Goal: Navigation & Orientation: Find specific page/section

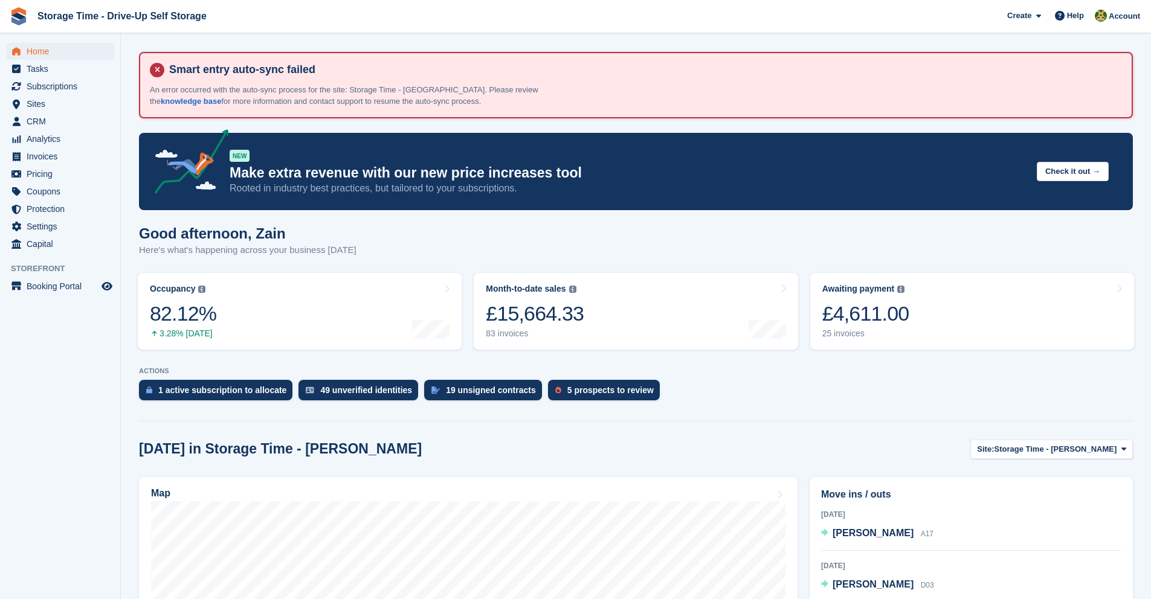
click at [59, 40] on div "Home Tasks Subscriptions Subscriptions Subscriptions Contracts Price increases …" at bounding box center [60, 145] width 120 height 215
click at [58, 43] on span "Home" at bounding box center [63, 51] width 72 height 17
click at [38, 46] on span "Home" at bounding box center [63, 51] width 72 height 17
click at [79, 50] on span "Home" at bounding box center [63, 51] width 72 height 17
click at [929, 304] on link "Awaiting payment The total outstanding balance on all open invoices. £5,243.00 …" at bounding box center [972, 311] width 324 height 77
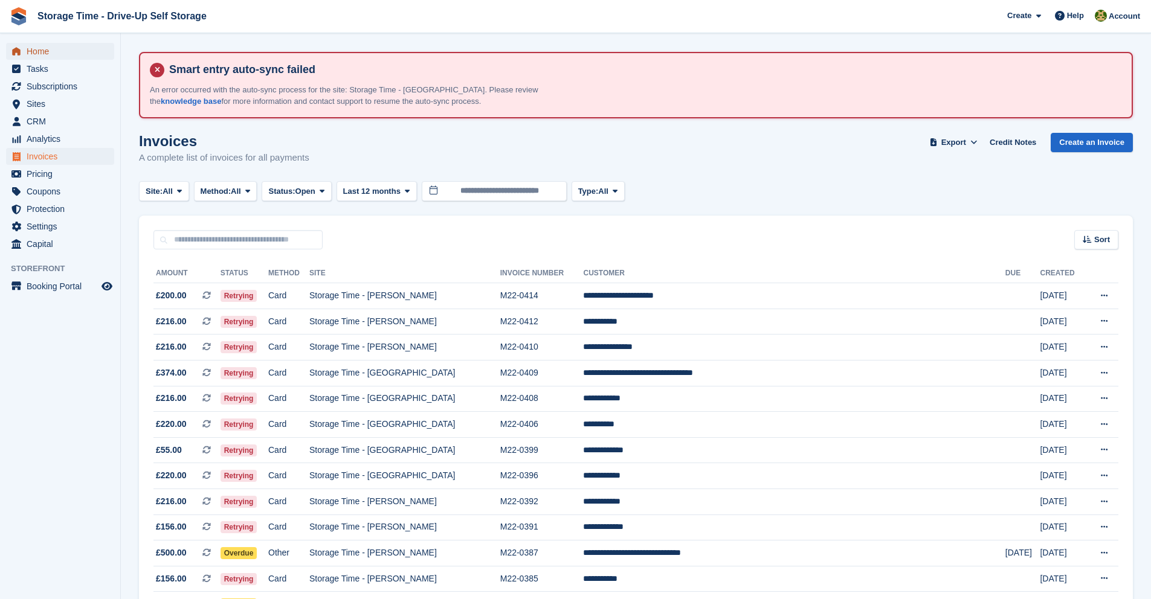
click at [53, 52] on span "Home" at bounding box center [63, 51] width 72 height 17
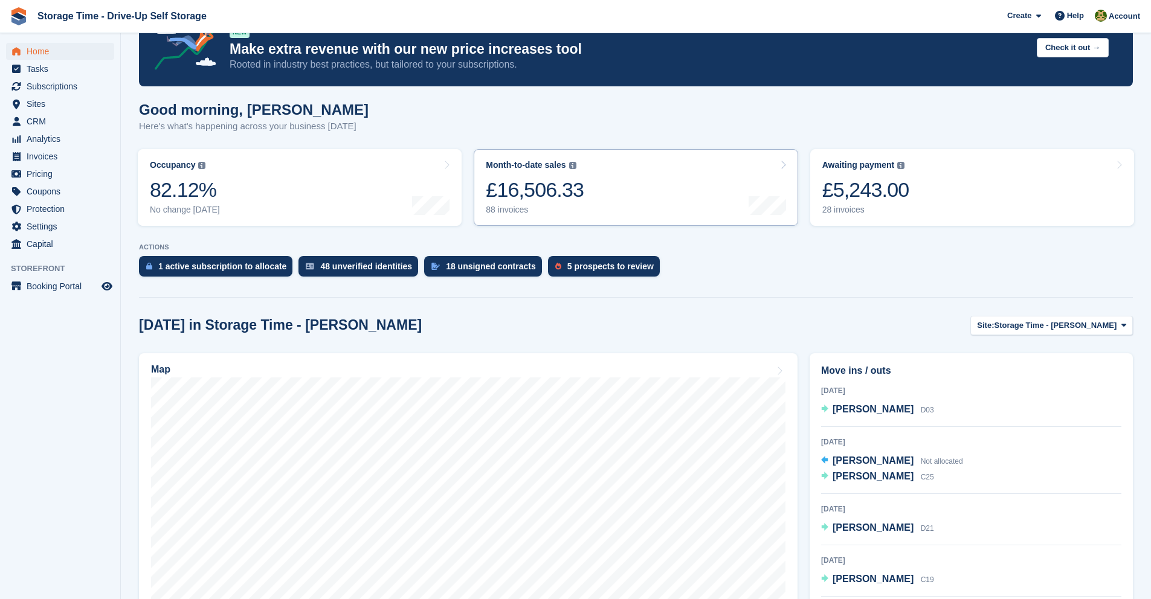
scroll to position [257, 0]
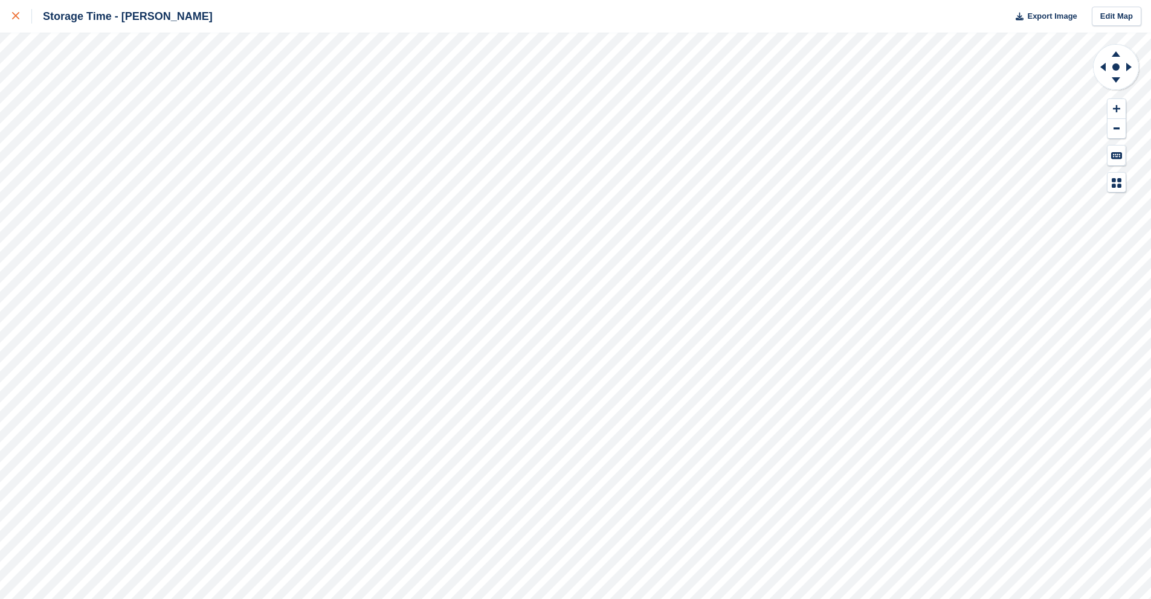
click at [30, 10] on div at bounding box center [22, 16] width 20 height 14
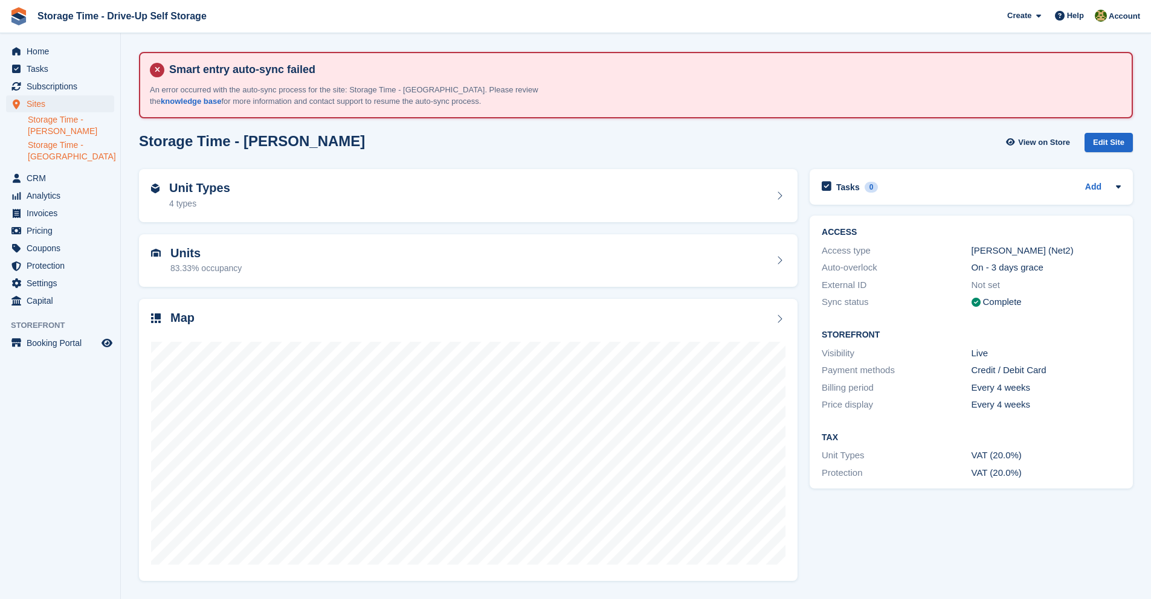
click at [89, 153] on link "Storage Time - [GEOGRAPHIC_DATA]" at bounding box center [71, 151] width 86 height 23
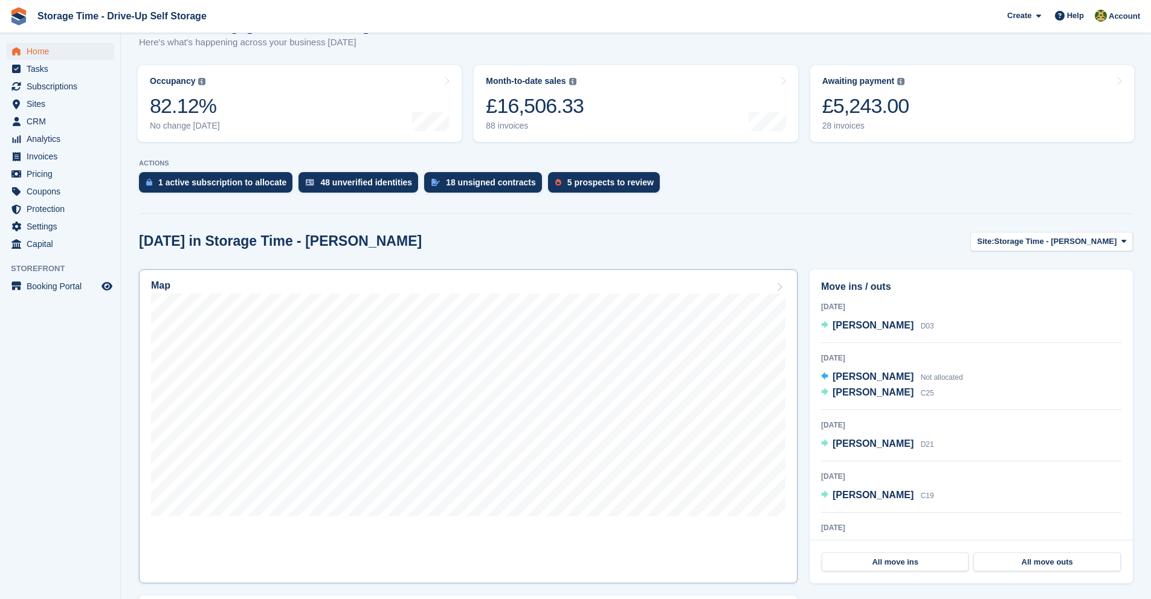
scroll to position [244, 0]
